Goal: Find specific page/section: Find specific page/section

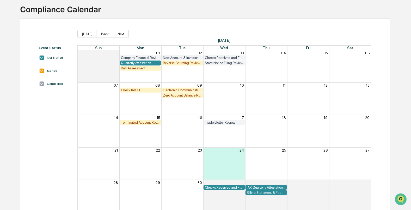
click at [136, 62] on div "Quarterly Attestation" at bounding box center [140, 63] width 39 height 4
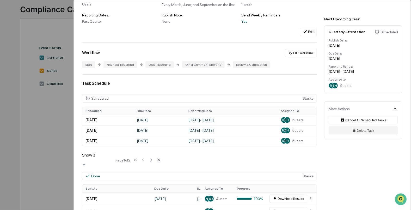
scroll to position [65, 0]
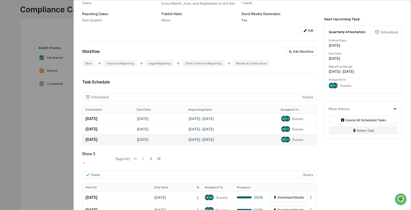
click at [148, 140] on td "[DATE]" at bounding box center [160, 139] width 52 height 10
click at [213, 139] on td "[DATE] - [DATE]" at bounding box center [231, 139] width 92 height 10
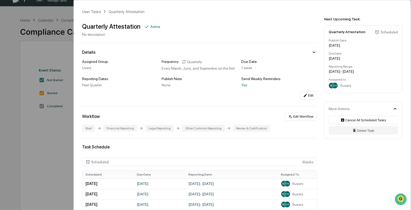
scroll to position [0, 0]
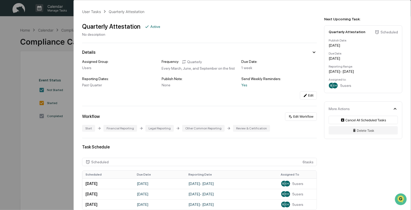
click at [15, 52] on div "User Tasks Quarterly Attestation Quarterly Attestation Active No description De…" at bounding box center [205, 105] width 411 height 210
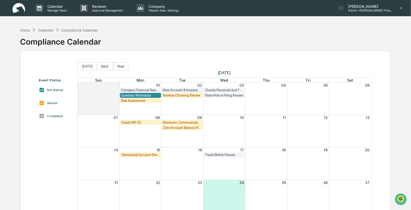
click at [122, 94] on div "Quarterly Attestation" at bounding box center [140, 95] width 39 height 4
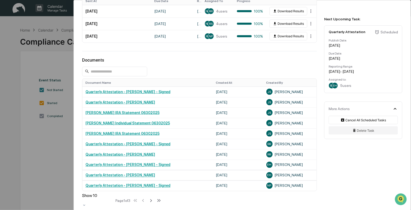
scroll to position [260, 0]
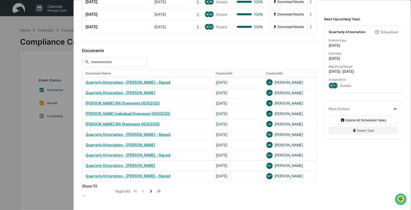
click at [152, 190] on icon at bounding box center [151, 191] width 2 height 3
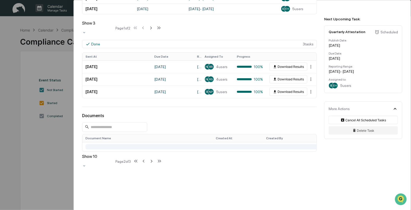
scroll to position [197, 0]
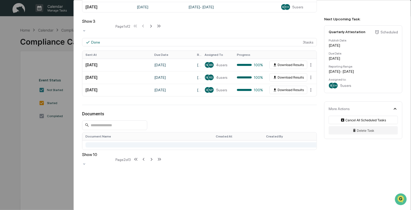
click at [53, 154] on div "User Tasks Quarterly Attestation Quarterly Attestation Active No description De…" at bounding box center [205, 105] width 411 height 210
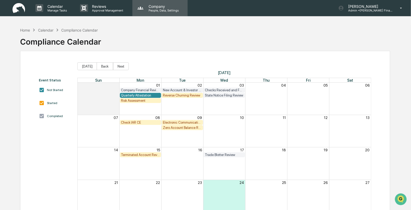
click at [160, 11] on p "People, Data, Settings" at bounding box center [162, 11] width 37 height 4
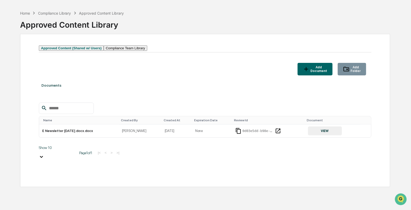
scroll to position [25, 0]
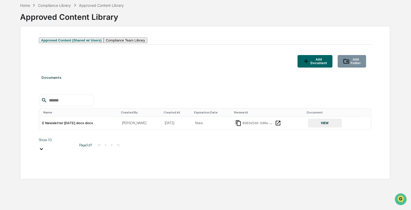
click at [137, 41] on button "Compliance Team Library" at bounding box center [126, 40] width 44 height 5
